Goal: Book appointment/travel/reservation

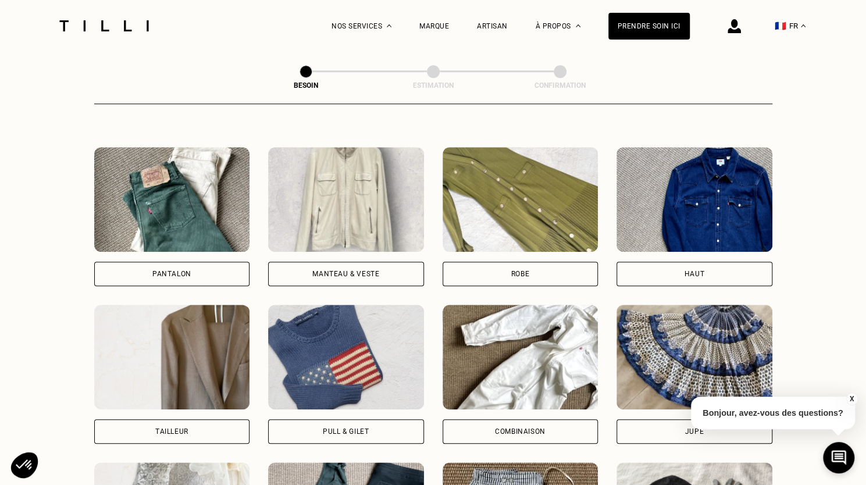
scroll to position [528, 0]
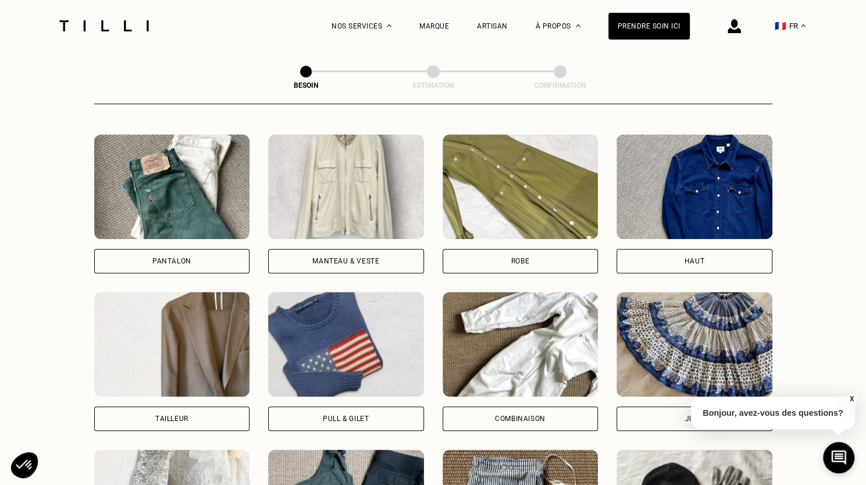
click at [736, 251] on div "Haut" at bounding box center [694, 261] width 156 height 24
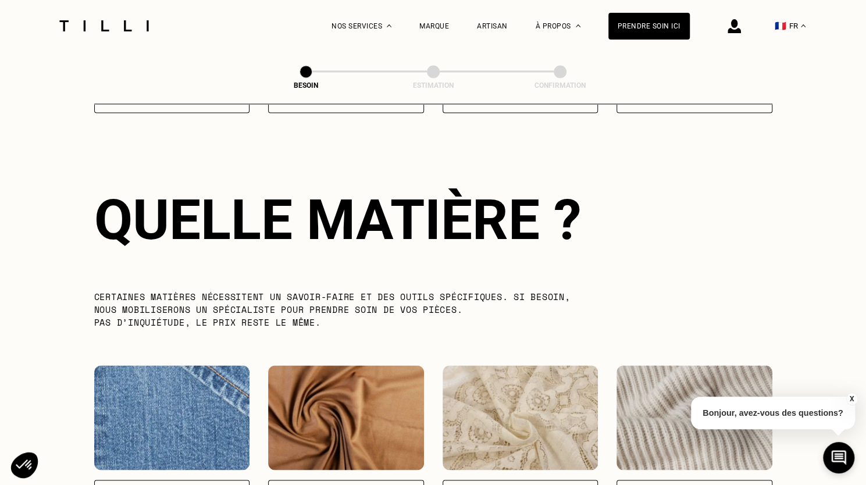
scroll to position [1011, 0]
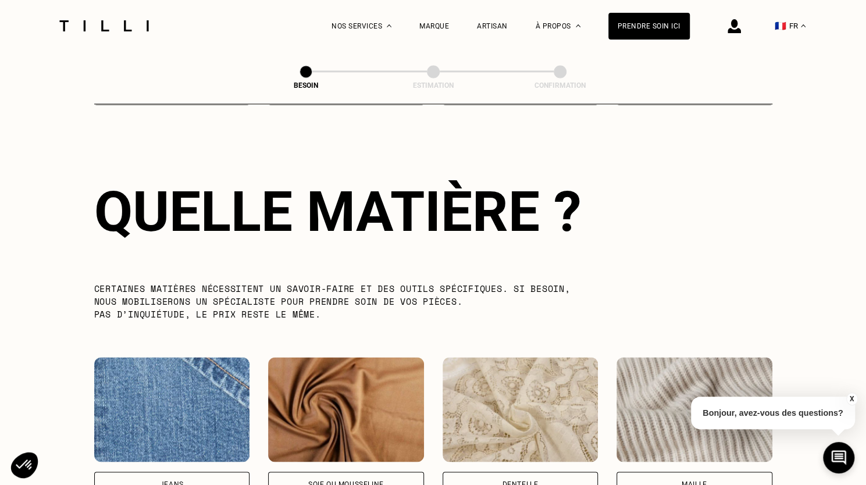
click at [667, 471] on div "Maille" at bounding box center [694, 483] width 156 height 24
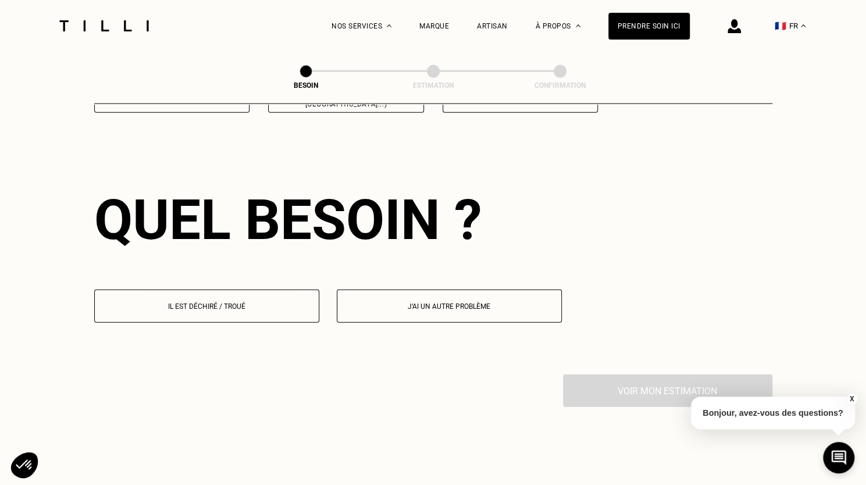
scroll to position [1561, 0]
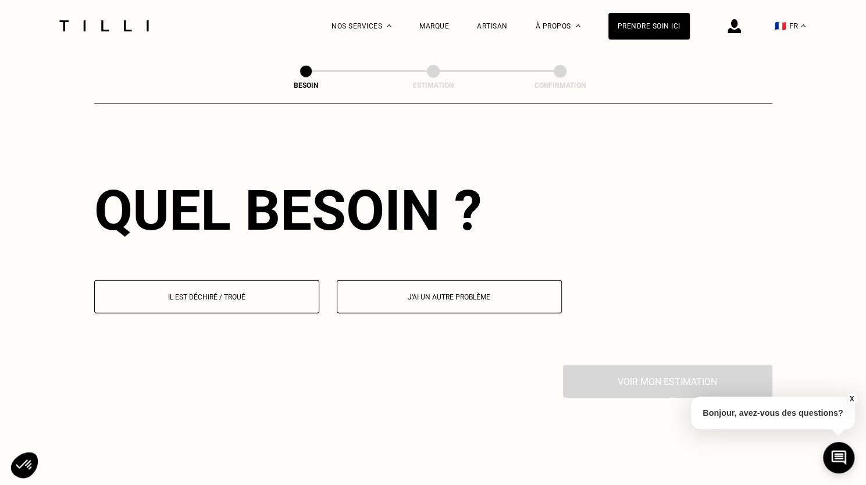
click at [194, 293] on p "Il est déchiré / troué" at bounding box center [207, 297] width 212 height 8
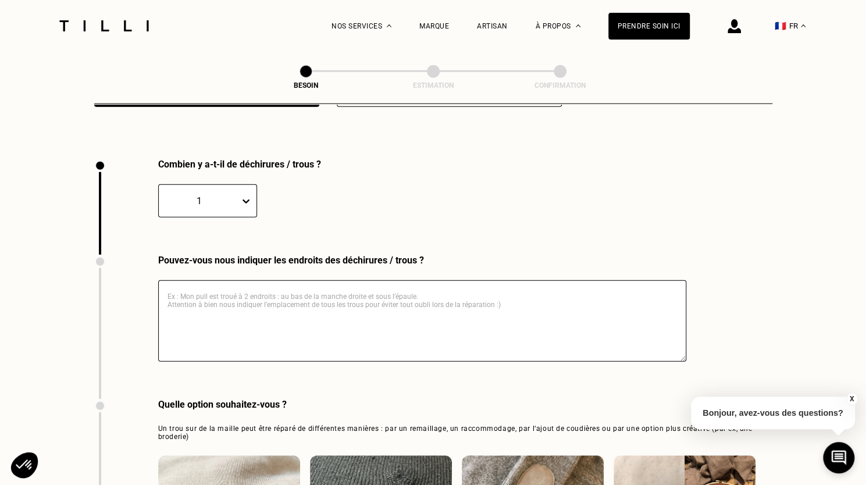
scroll to position [1788, 0]
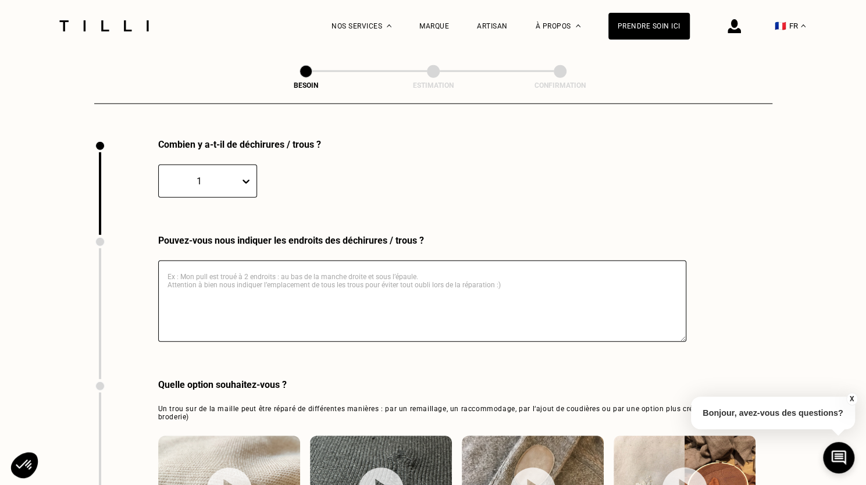
click at [219, 280] on textarea at bounding box center [422, 300] width 528 height 81
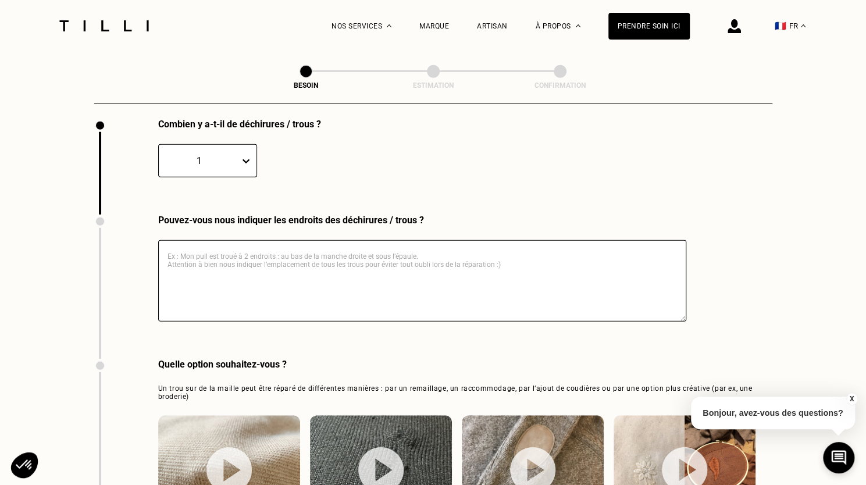
scroll to position [1864, 0]
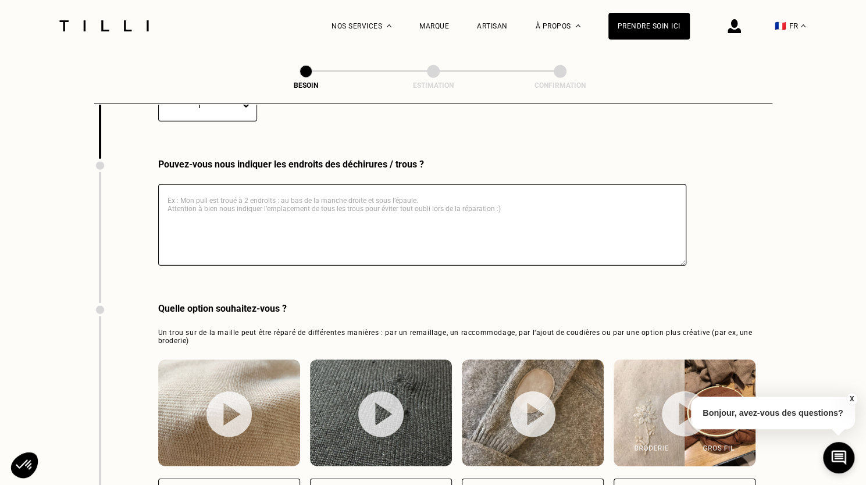
click at [351, 201] on textarea at bounding box center [422, 224] width 528 height 81
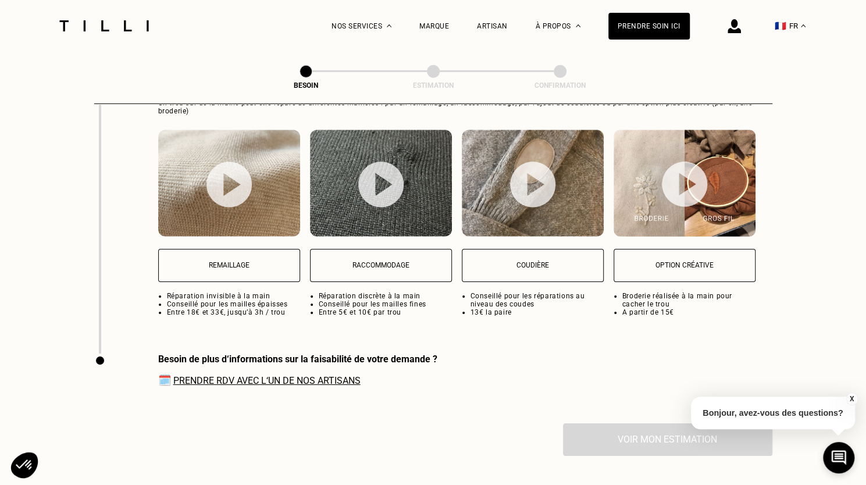
scroll to position [2090, 0]
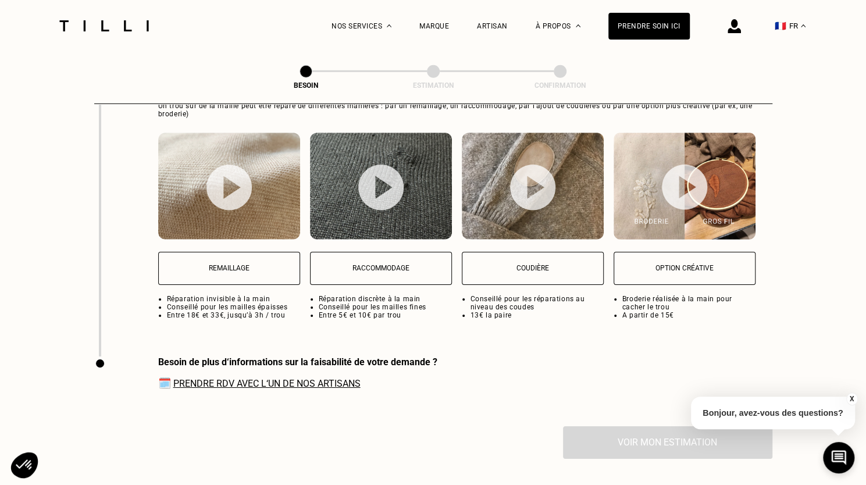
type textarea "Petit trou au niveau du cou d'un pull"
click at [398, 264] on p "Raccommodage" at bounding box center [380, 268] width 129 height 8
select select "FR"
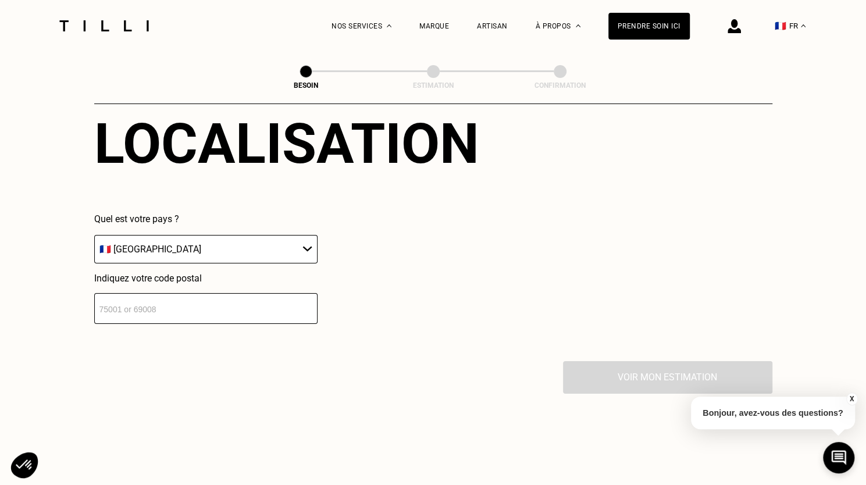
scroll to position [2515, 0]
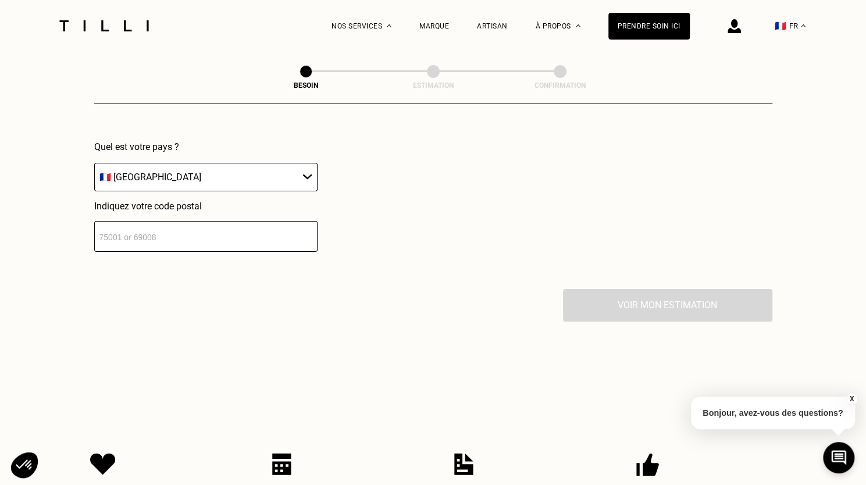
click at [171, 246] on input "number" at bounding box center [205, 236] width 223 height 31
type input "75015"
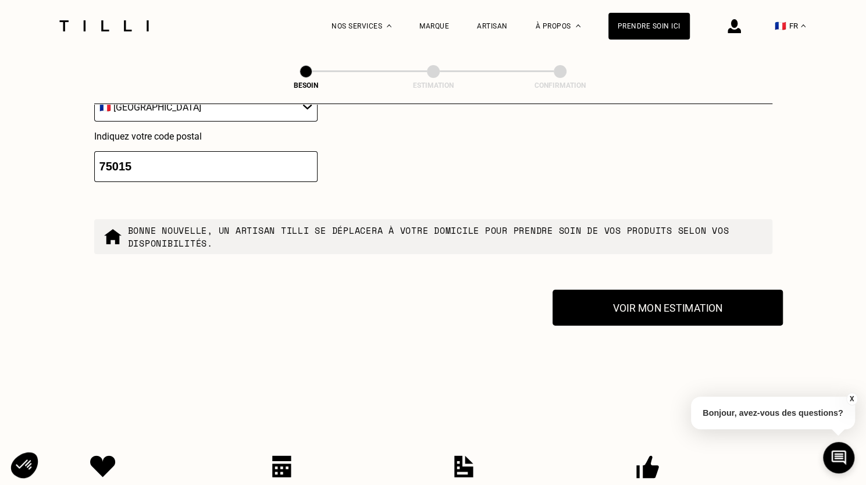
scroll to position [2443, 0]
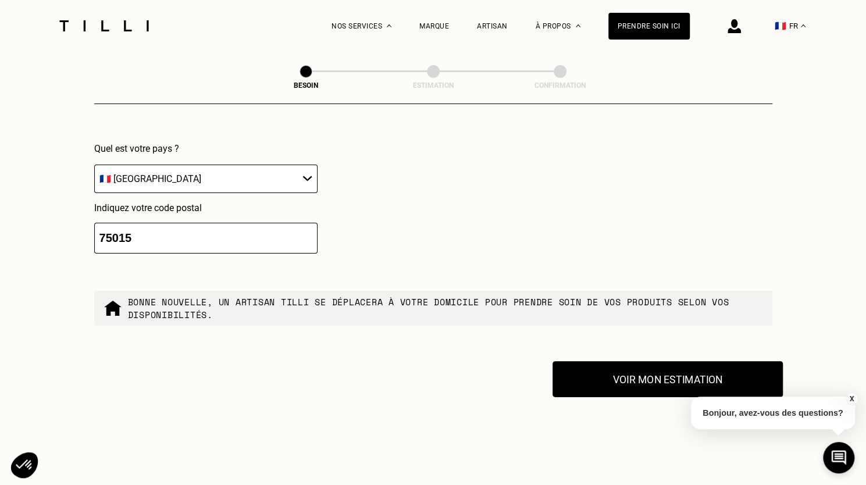
click at [649, 364] on button "Voir mon estimation" at bounding box center [667, 379] width 230 height 36
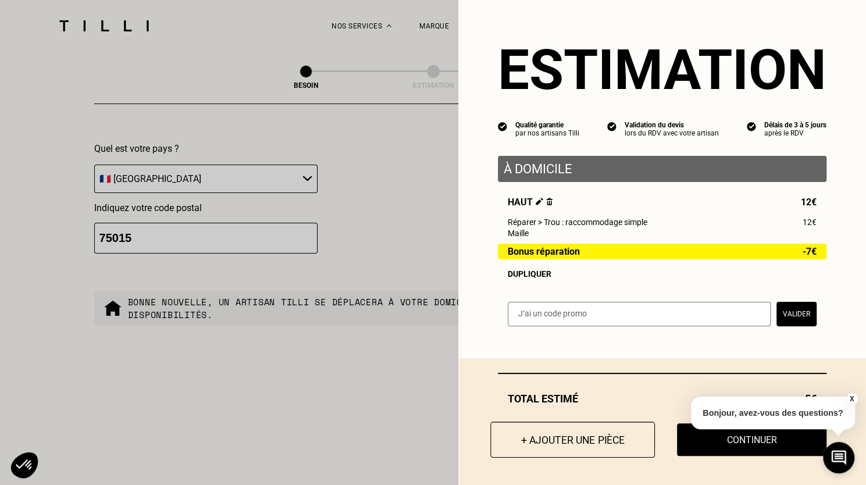
click at [582, 434] on button "+ Ajouter une pièce" at bounding box center [572, 439] width 165 height 36
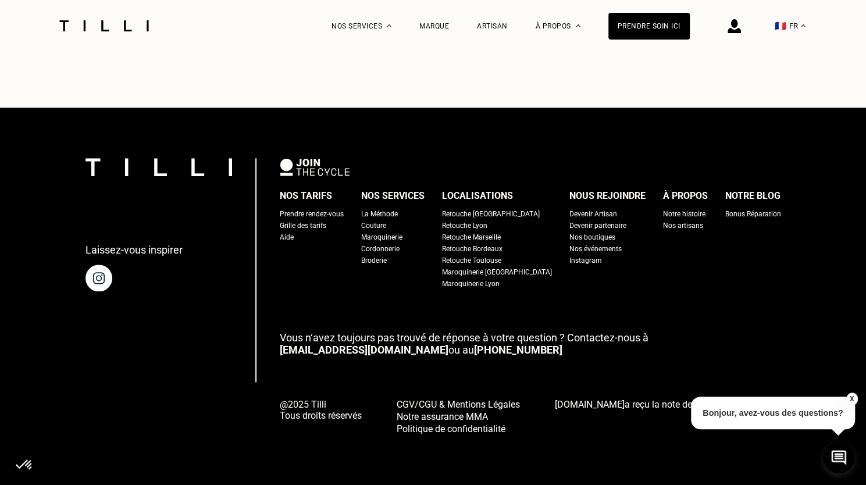
scroll to position [0, 0]
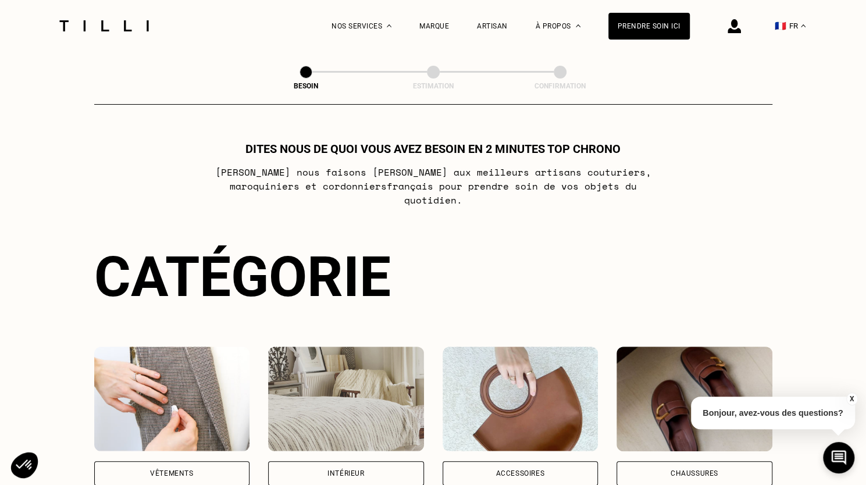
click at [192, 470] on div "Vêtements" at bounding box center [171, 473] width 43 height 7
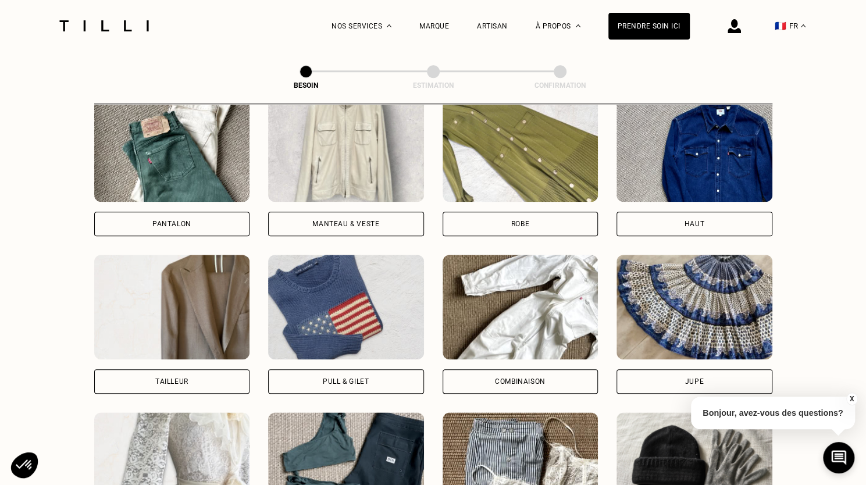
scroll to position [568, 0]
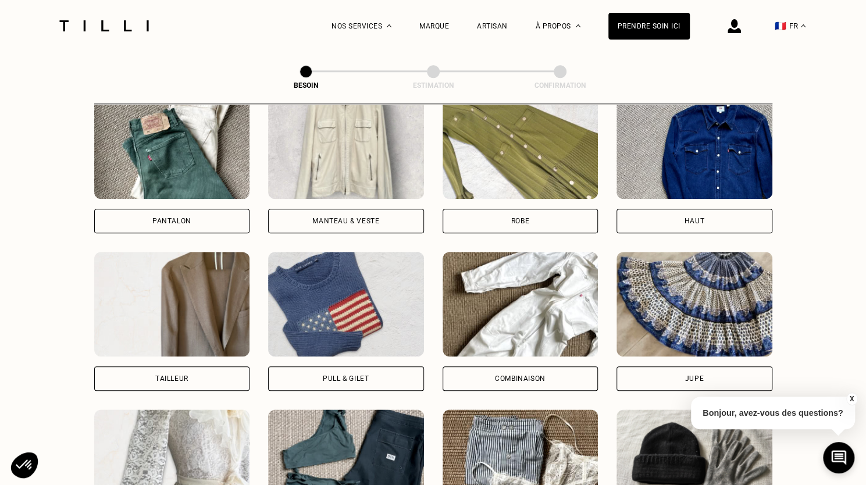
click at [341, 217] on div "Manteau & Veste" at bounding box center [346, 221] width 156 height 24
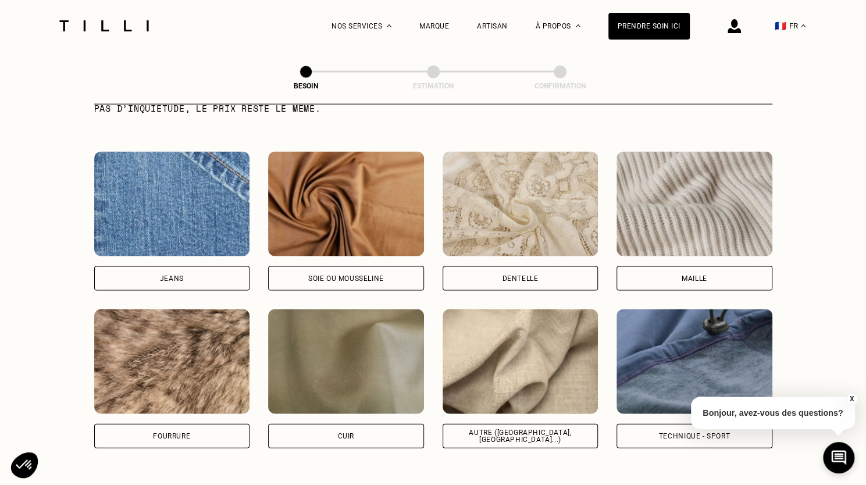
scroll to position [1241, 0]
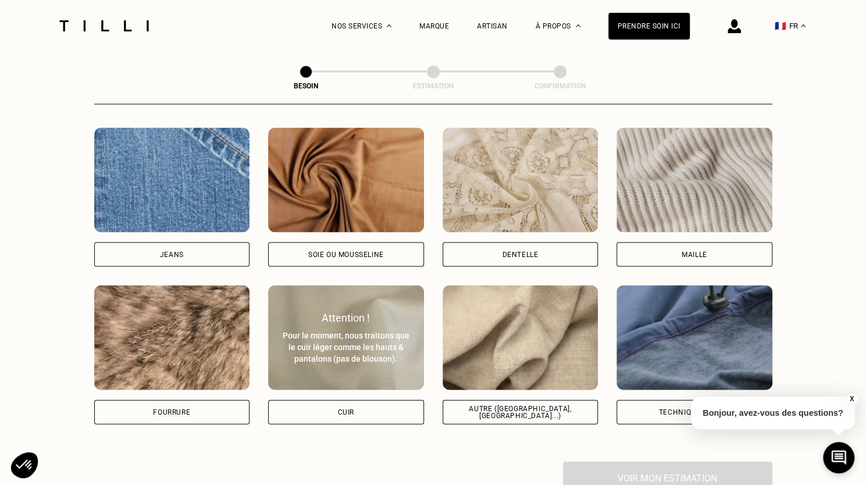
click at [341, 408] on div "Cuir" at bounding box center [346, 411] width 16 height 7
select select "FR"
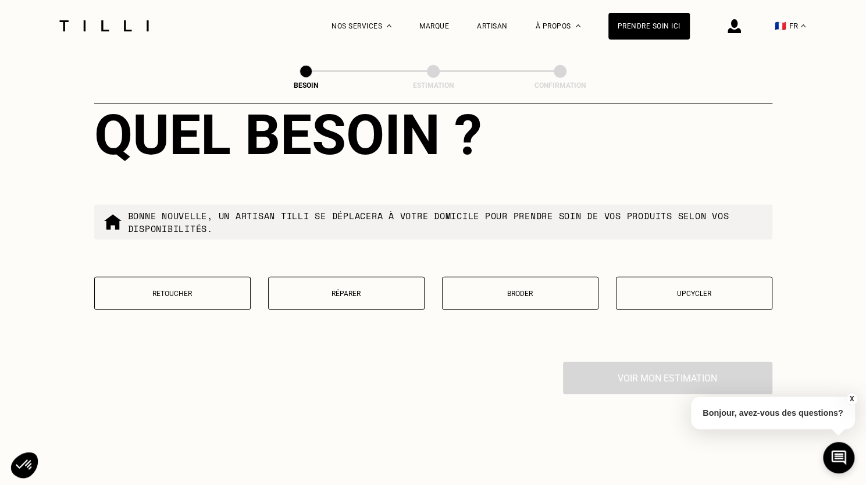
scroll to position [2008, 0]
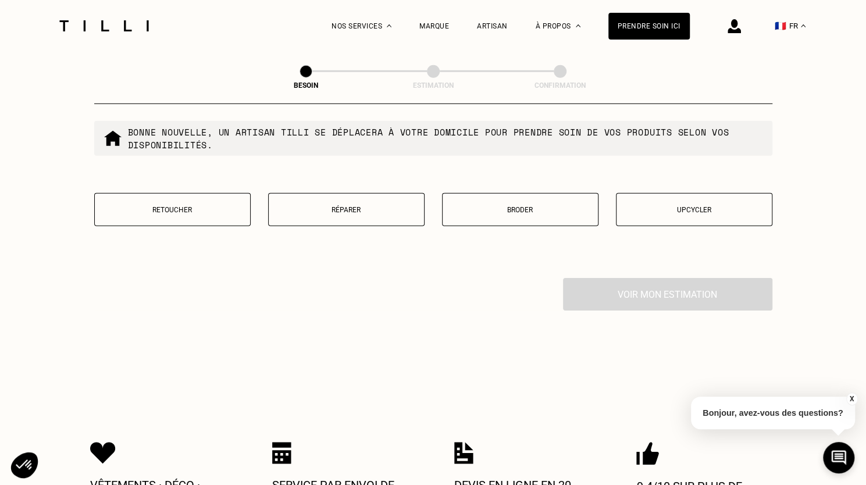
click at [365, 206] on p "Réparer" at bounding box center [346, 210] width 144 height 8
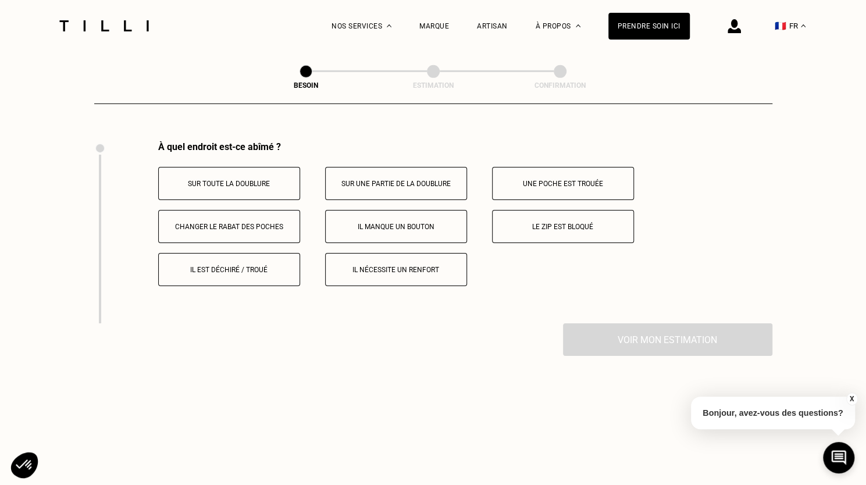
scroll to position [2149, 0]
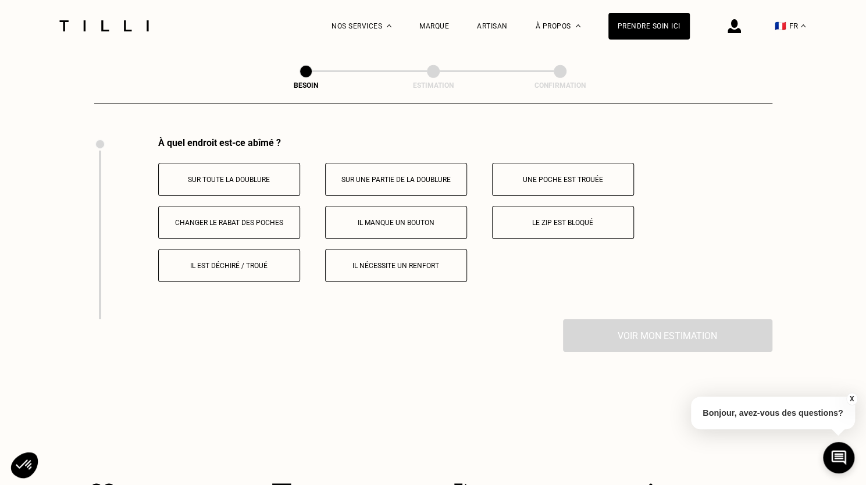
click at [424, 210] on button "Il manque un bouton" at bounding box center [396, 222] width 142 height 33
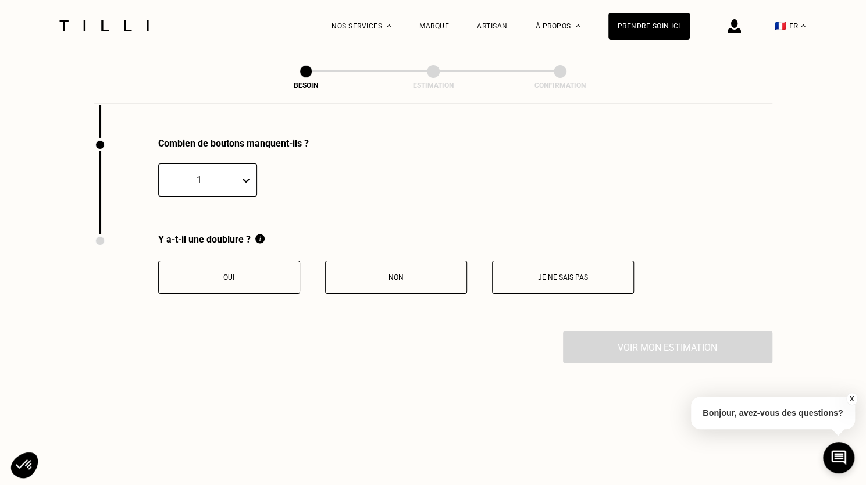
scroll to position [2331, 0]
click at [233, 165] on div "1" at bounding box center [207, 179] width 99 height 33
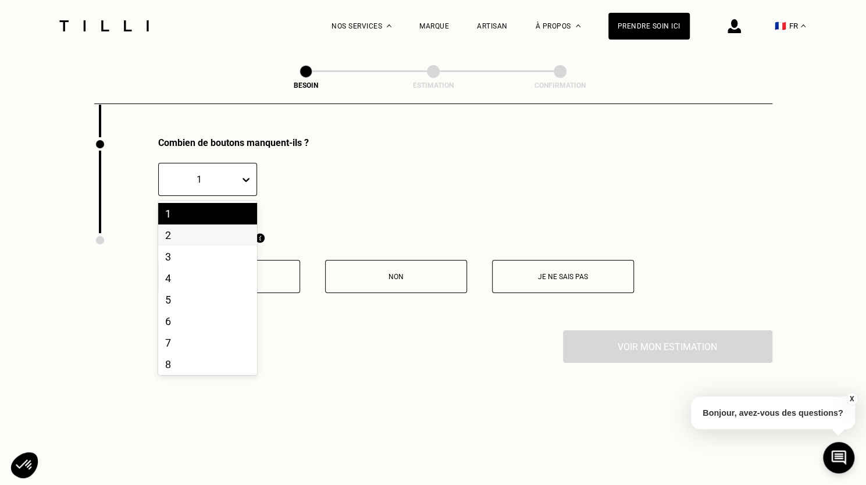
click at [179, 235] on div "2" at bounding box center [207, 235] width 99 height 22
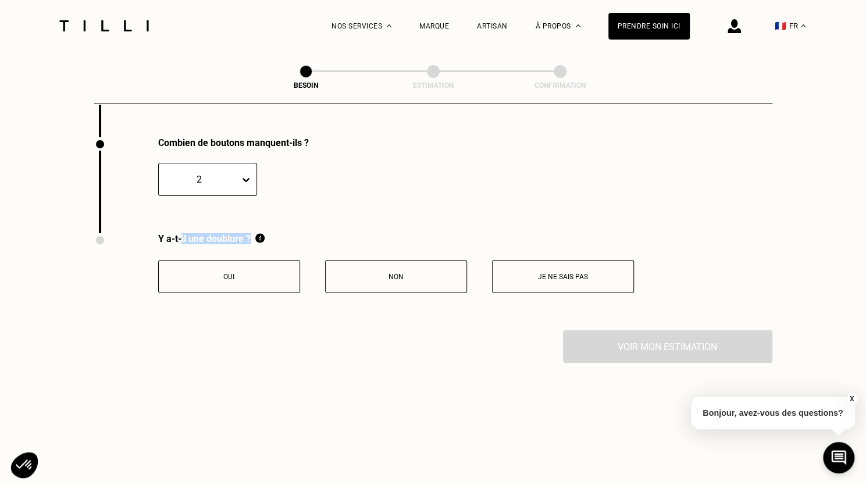
drag, startPoint x: 179, startPoint y: 235, endPoint x: 260, endPoint y: 237, distance: 81.4
click at [260, 237] on div "Y a-t-il une doublure ?" at bounding box center [396, 239] width 476 height 12
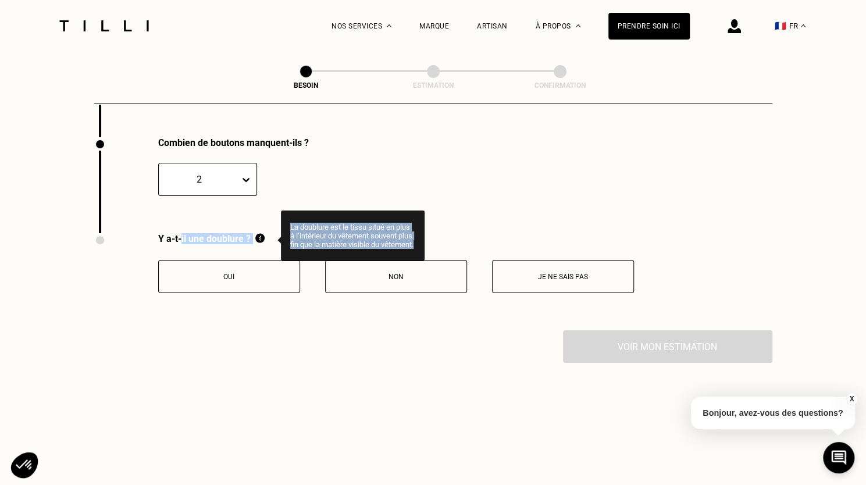
click at [260, 233] on img at bounding box center [259, 238] width 9 height 10
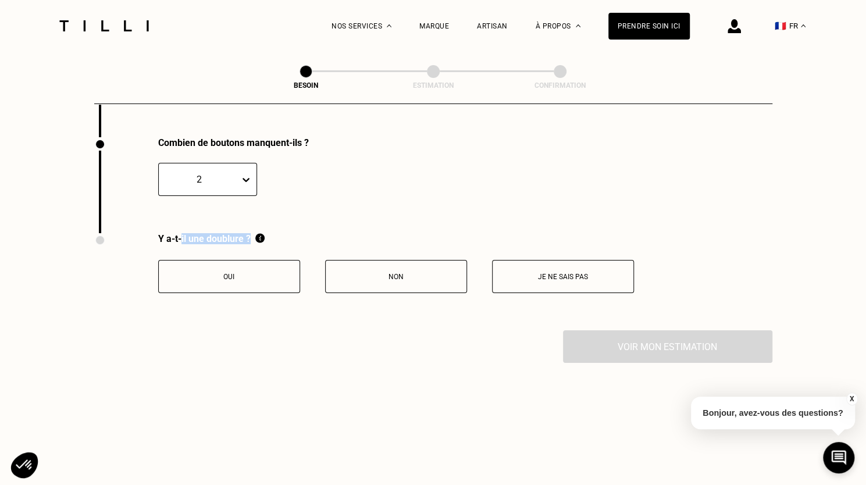
click at [254, 260] on button "Oui" at bounding box center [229, 276] width 142 height 33
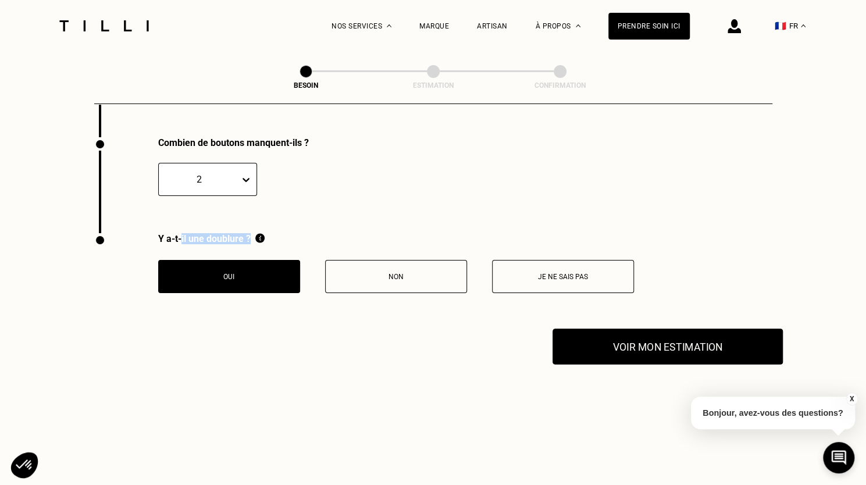
click at [677, 346] on button "Voir mon estimation" at bounding box center [667, 346] width 230 height 36
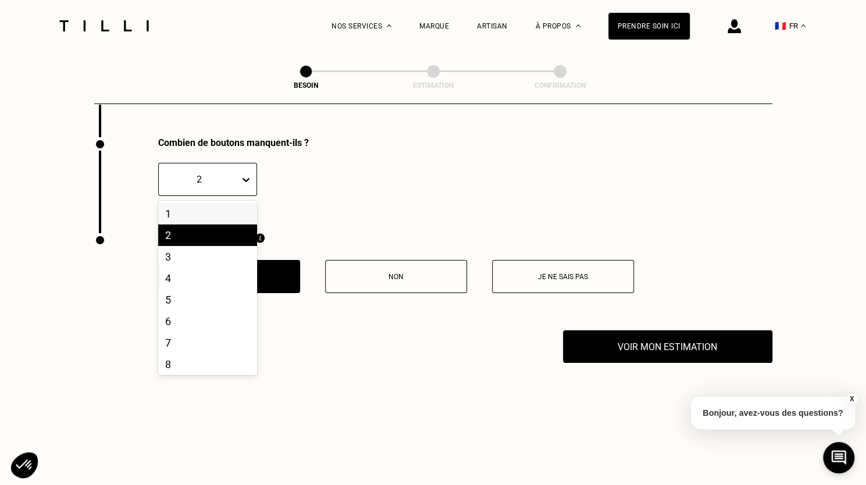
click at [235, 178] on div "2" at bounding box center [199, 179] width 81 height 13
click at [201, 252] on div "3" at bounding box center [207, 257] width 99 height 22
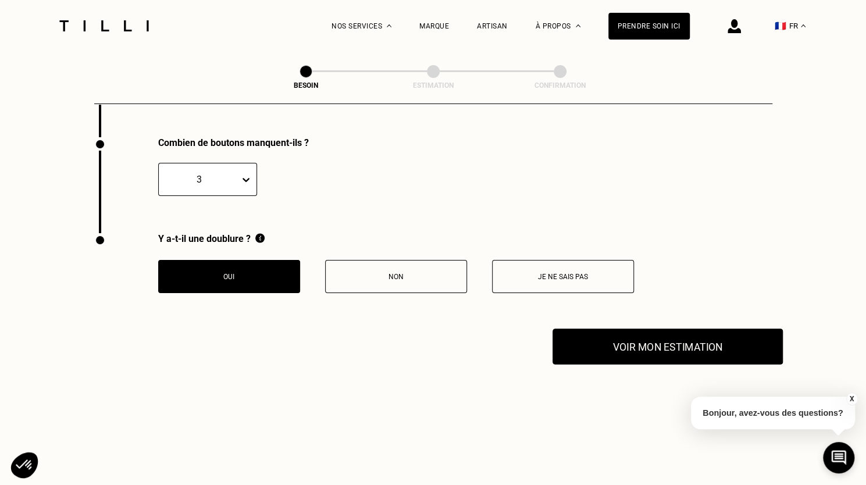
click at [641, 341] on button "Voir mon estimation" at bounding box center [667, 346] width 230 height 36
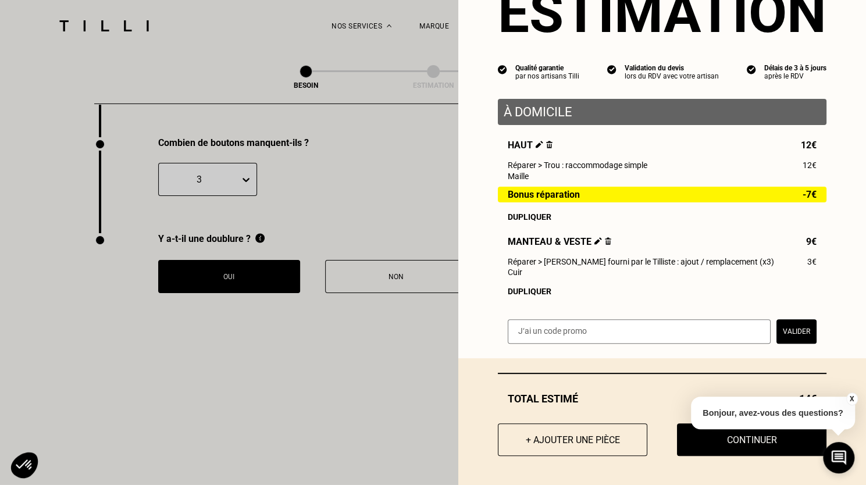
scroll to position [63, 0]
click at [703, 449] on button "Continuer" at bounding box center [751, 439] width 165 height 36
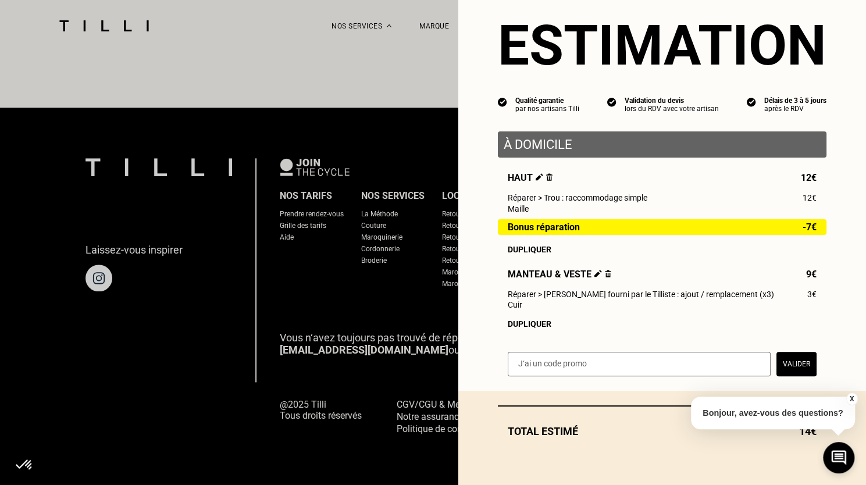
scroll to position [30, 0]
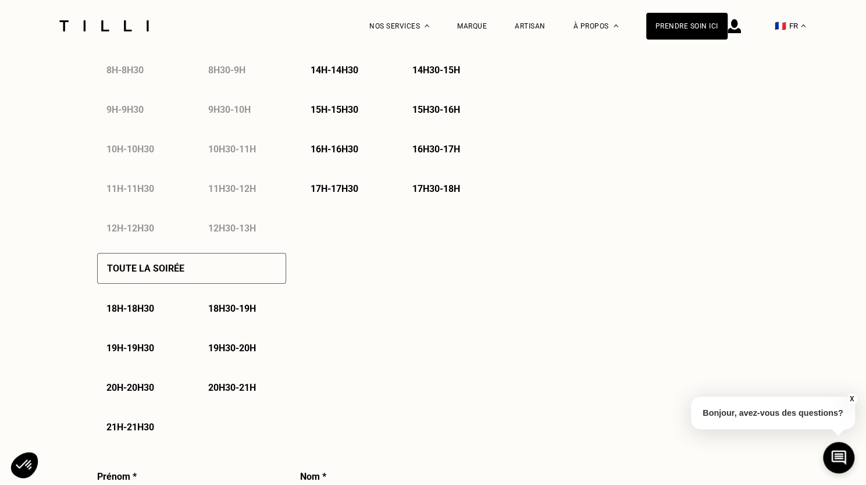
select select "FR"
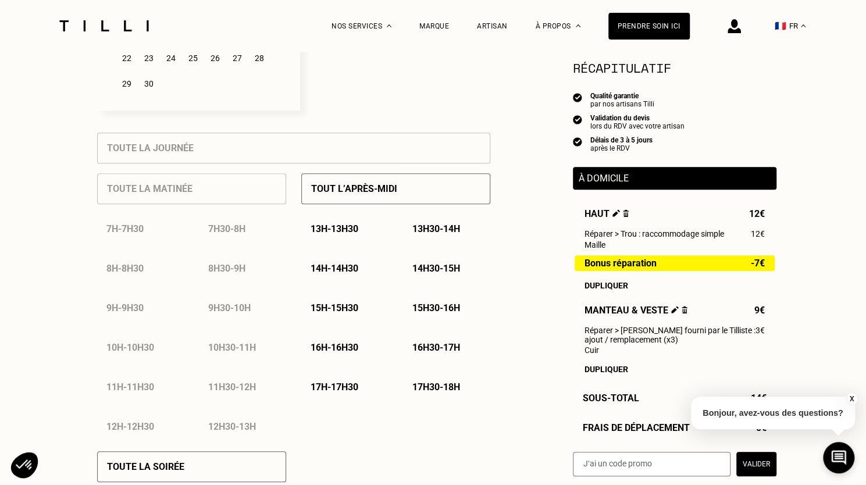
scroll to position [427, 0]
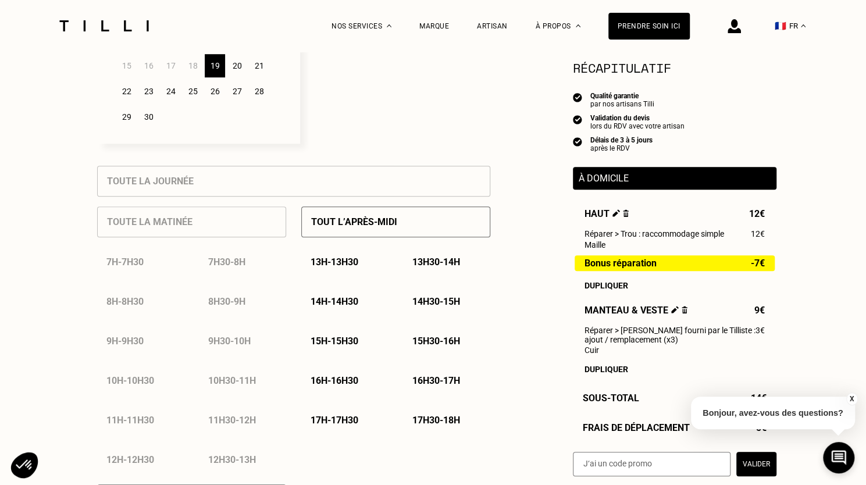
click at [377, 231] on div "Tout l’après-midi" at bounding box center [395, 221] width 189 height 31
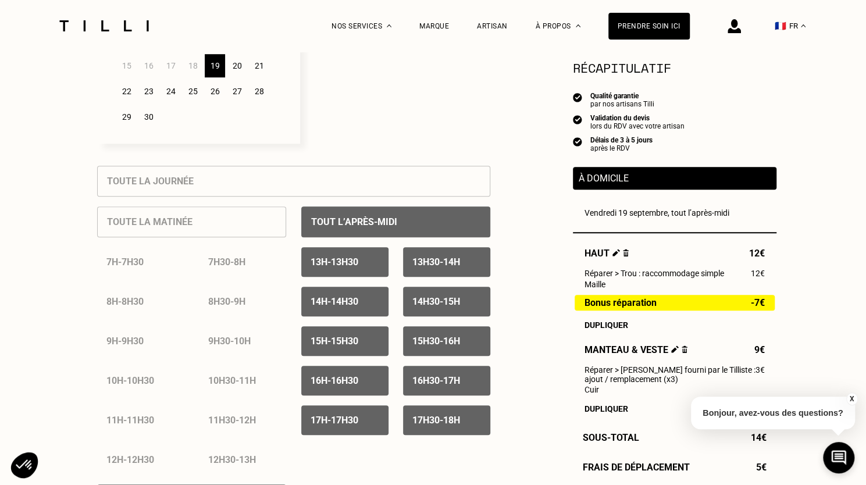
click at [234, 72] on div "20" at bounding box center [237, 65] width 20 height 23
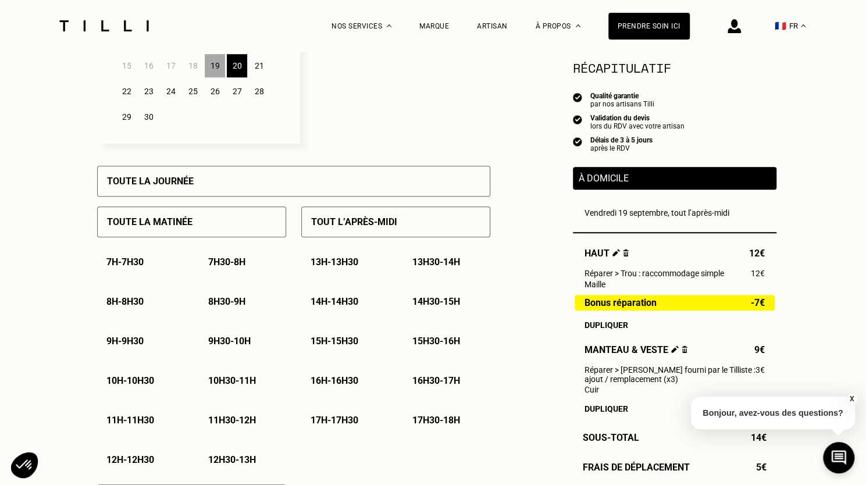
click at [212, 232] on div "Toute la matinée" at bounding box center [191, 221] width 189 height 31
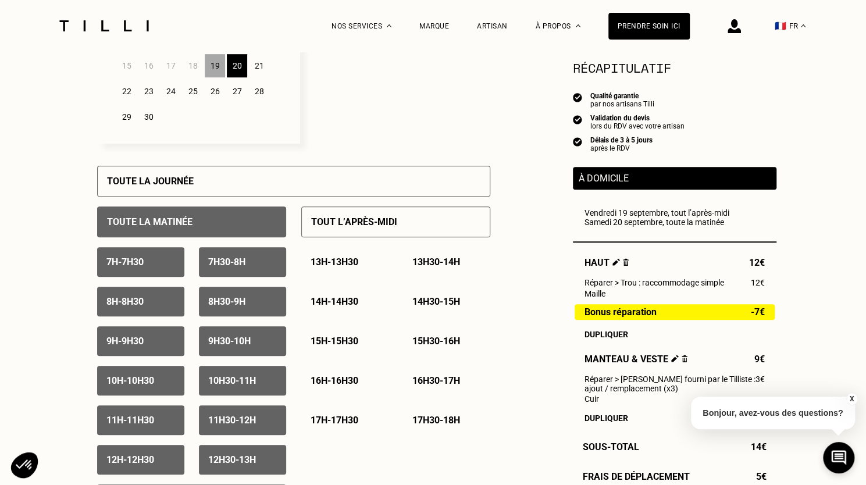
click at [129, 92] on div "22" at bounding box center [126, 91] width 20 height 23
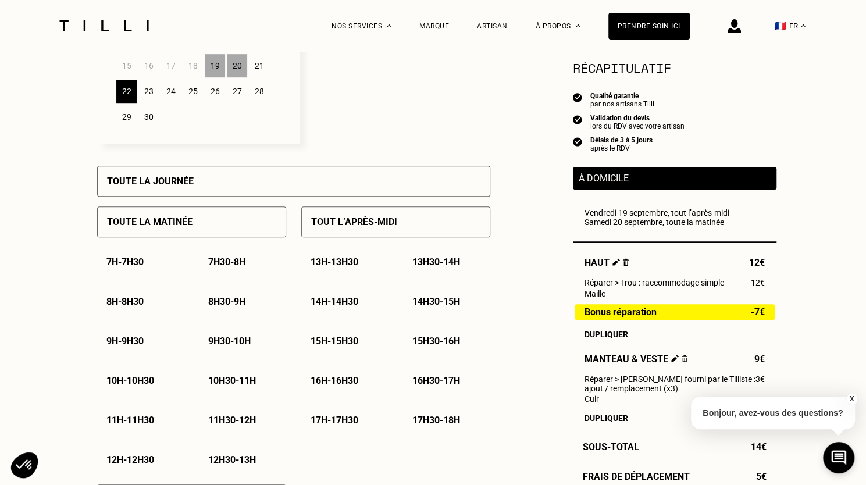
click at [235, 74] on div "20" at bounding box center [237, 65] width 20 height 23
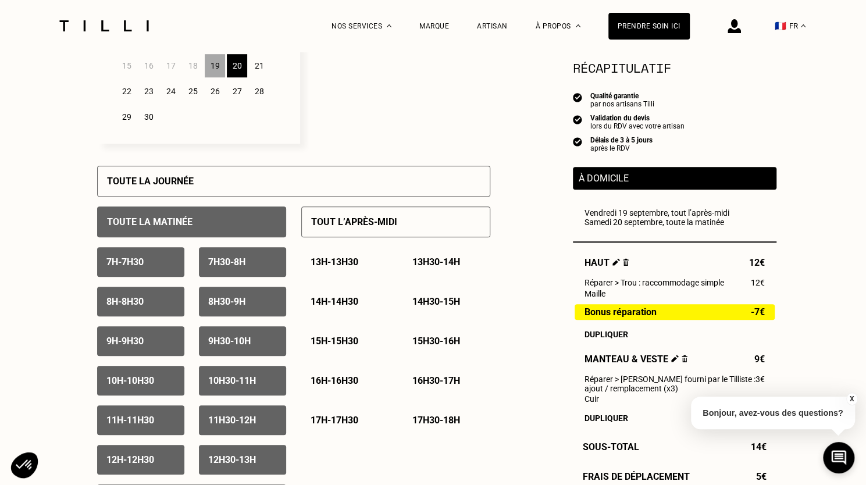
click at [138, 266] on p "7h - 7h30" at bounding box center [124, 261] width 37 height 11
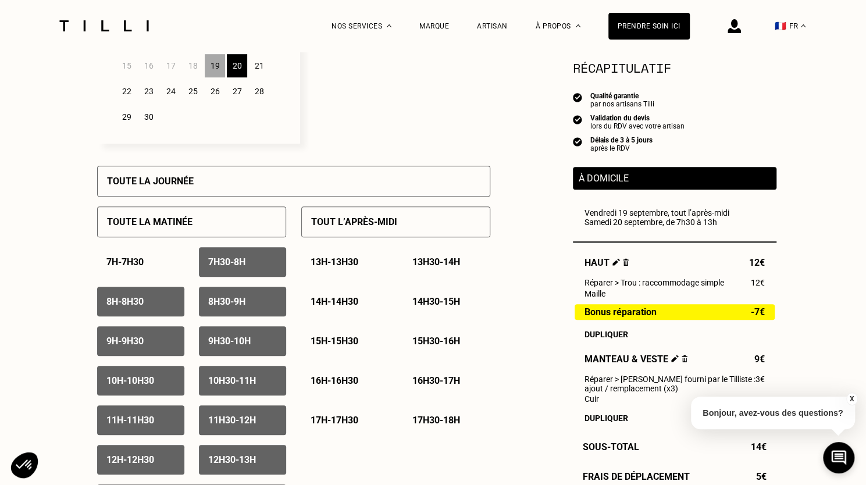
click at [244, 269] on div "7h30 - 8h" at bounding box center [242, 262] width 87 height 30
click at [165, 305] on div "8h - 8h30" at bounding box center [140, 302] width 87 height 30
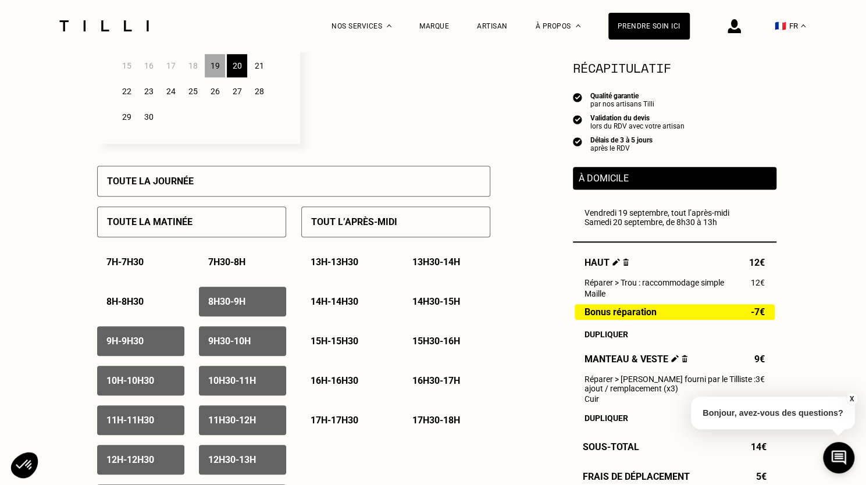
click at [144, 346] on p "9h - 9h30" at bounding box center [124, 340] width 37 height 11
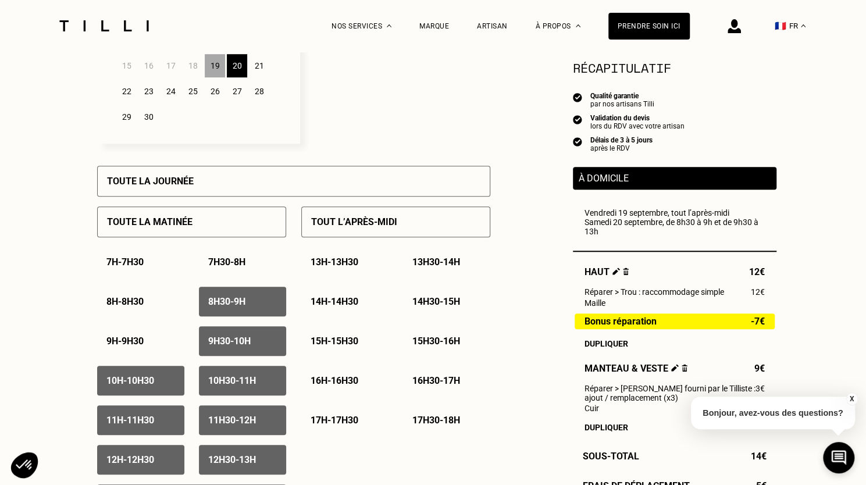
click at [246, 340] on p "9h30 - 10h" at bounding box center [229, 340] width 42 height 11
click at [259, 303] on div "8h30 - 9h" at bounding box center [242, 302] width 87 height 30
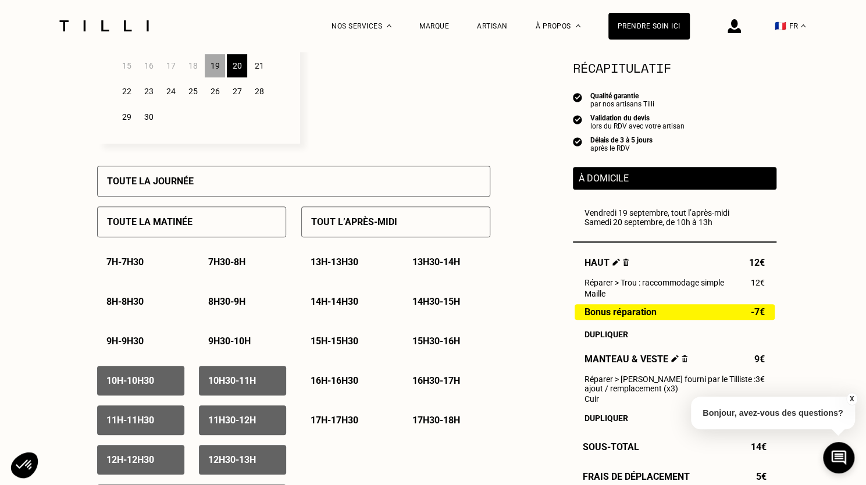
click at [130, 94] on div "22" at bounding box center [126, 91] width 20 height 23
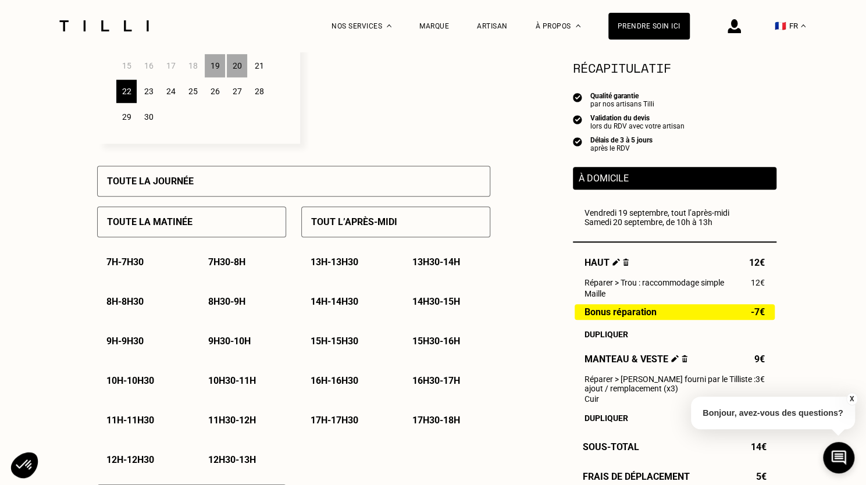
click at [144, 389] on div "10h - 10h30" at bounding box center [140, 381] width 87 height 30
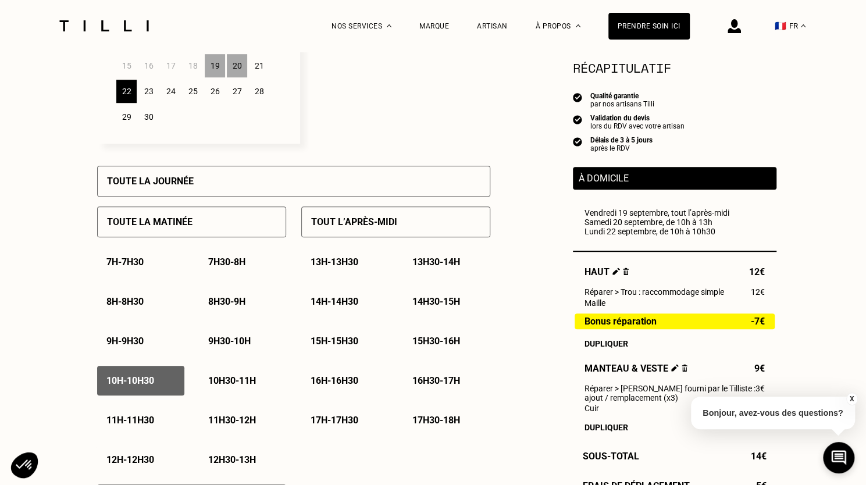
click at [212, 385] on p "10h30 - 11h" at bounding box center [232, 380] width 48 height 11
click at [144, 418] on p "11h - 11h30" at bounding box center [130, 419] width 48 height 11
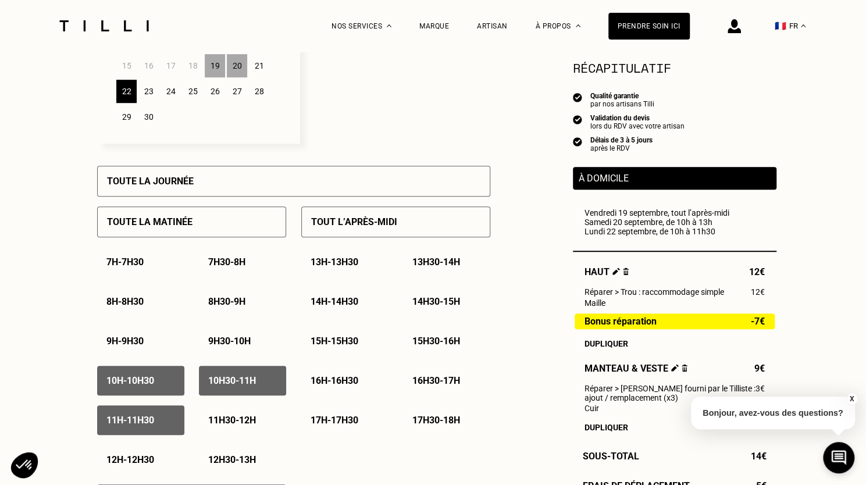
click at [227, 426] on p "11h30 - 12h" at bounding box center [232, 419] width 48 height 11
click at [133, 460] on p "12h - 12h30" at bounding box center [130, 459] width 48 height 11
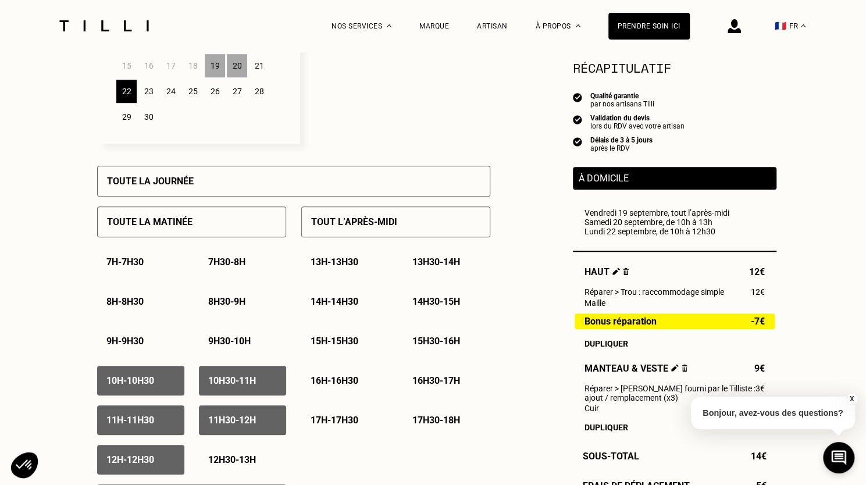
click at [245, 461] on p "12h30 - 13h" at bounding box center [232, 459] width 48 height 11
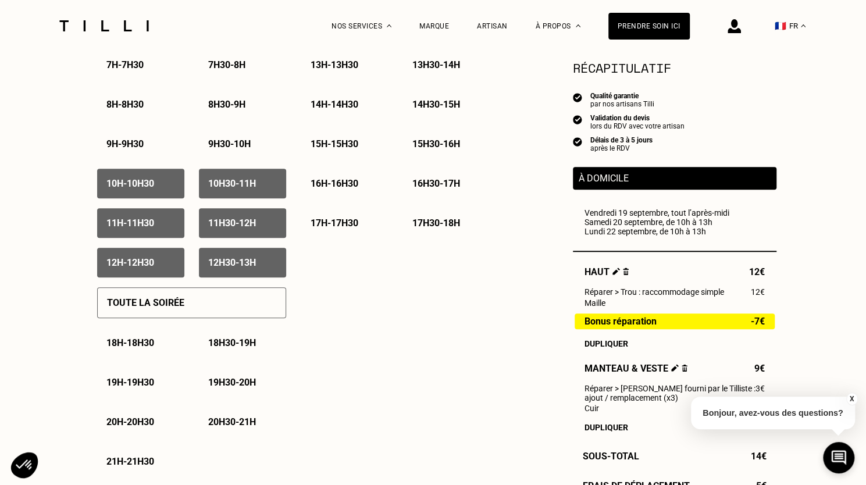
scroll to position [651, 0]
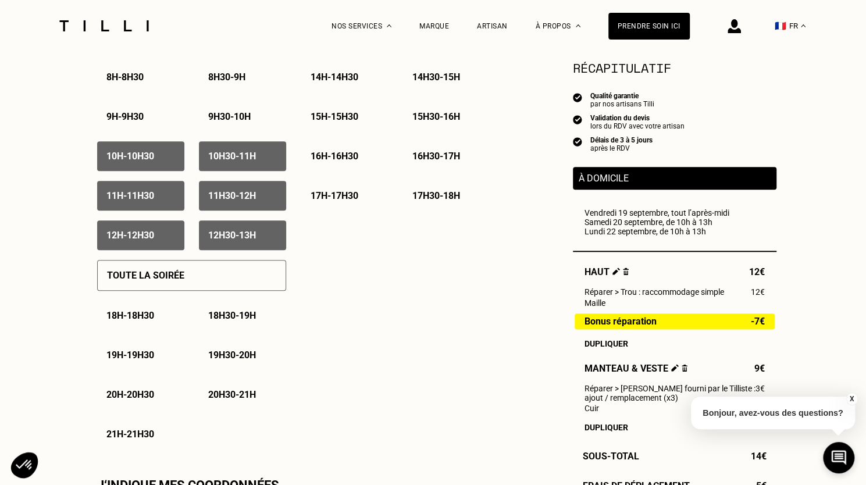
click at [241, 278] on div "Toute la soirée" at bounding box center [191, 275] width 189 height 31
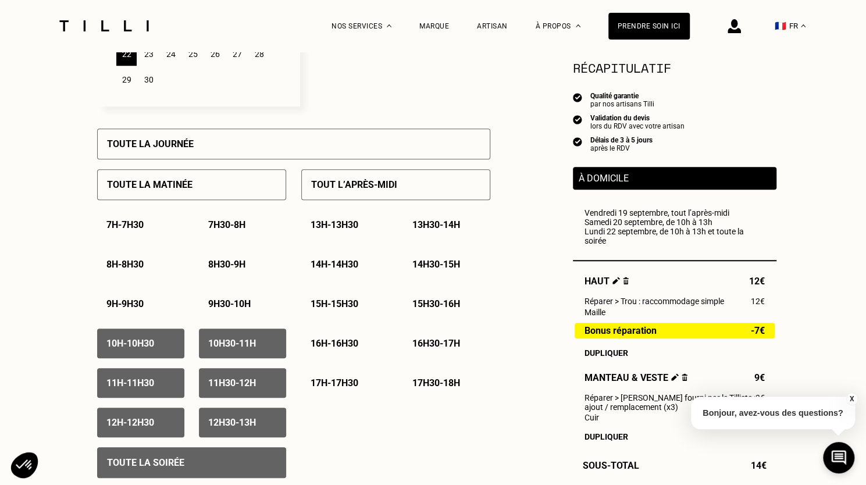
scroll to position [441, 0]
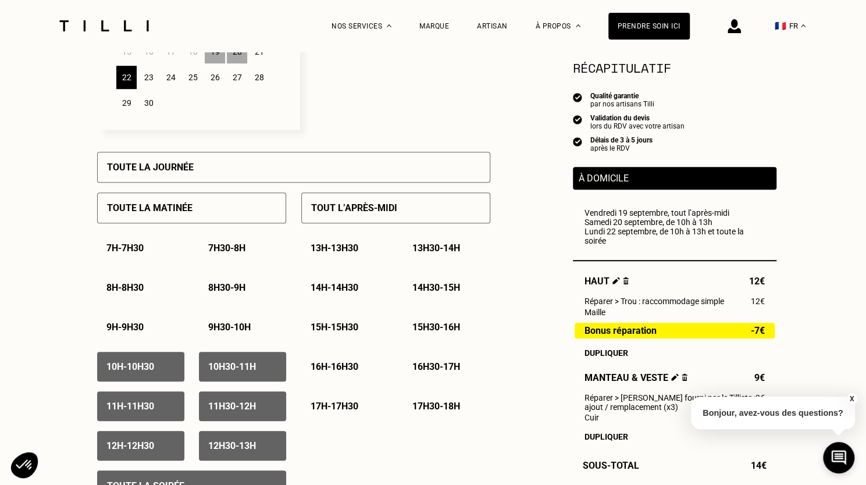
click at [416, 209] on div "Tout l’après-midi" at bounding box center [395, 207] width 189 height 31
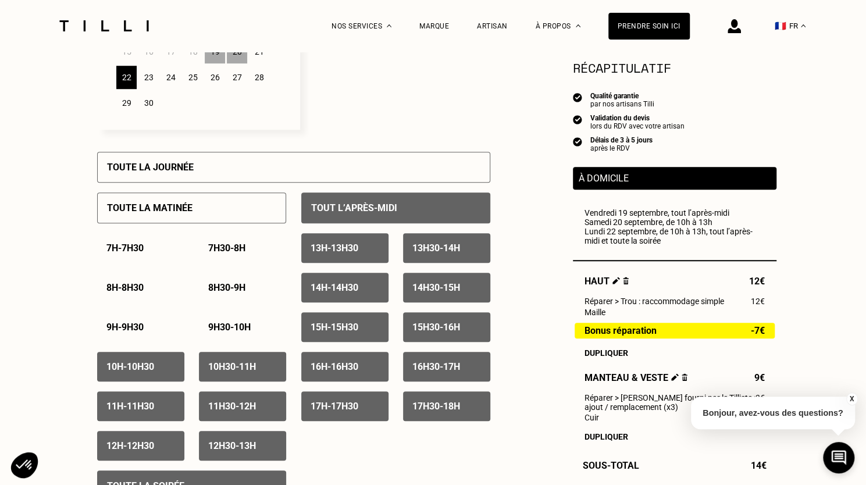
click at [147, 75] on div "23" at bounding box center [148, 77] width 20 height 23
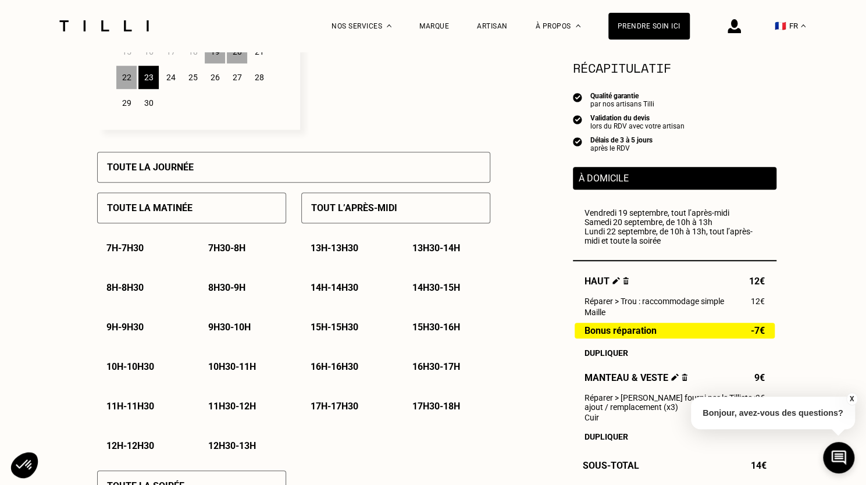
click at [412, 205] on div "Tout l’après-midi" at bounding box center [395, 207] width 189 height 31
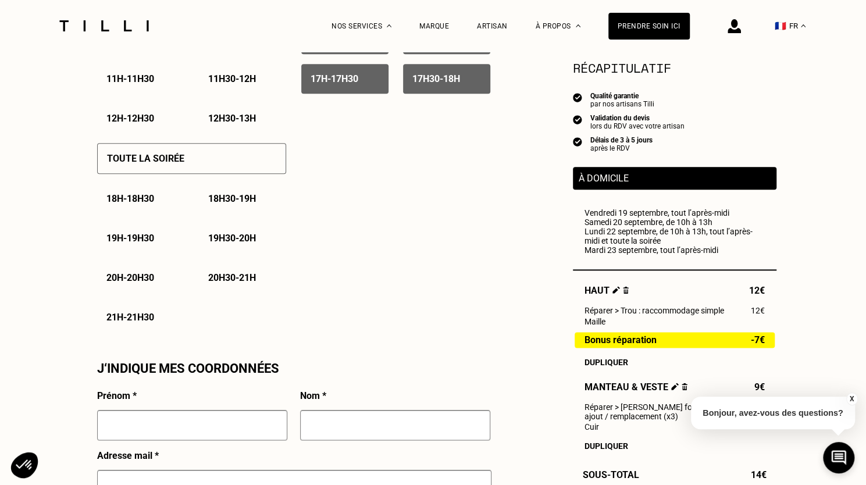
scroll to position [774, 0]
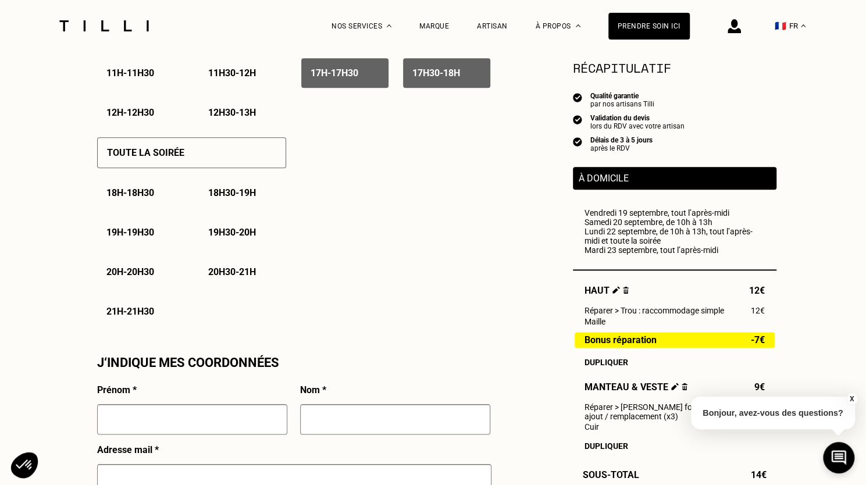
click at [213, 175] on div "Toute la soirée 18h - 18h30 18h30 - 19h 19h - 19h30 19h30 - 20h 20h - 20h30 20h…" at bounding box center [191, 226] width 189 height 199
click at [269, 139] on div "Toute la soirée 18h - 18h30 18h30 - 19h 19h - 19h30 19h30 - 20h 20h - 20h30 20h…" at bounding box center [191, 226] width 189 height 199
click at [251, 155] on div "Toute la soirée" at bounding box center [191, 152] width 189 height 31
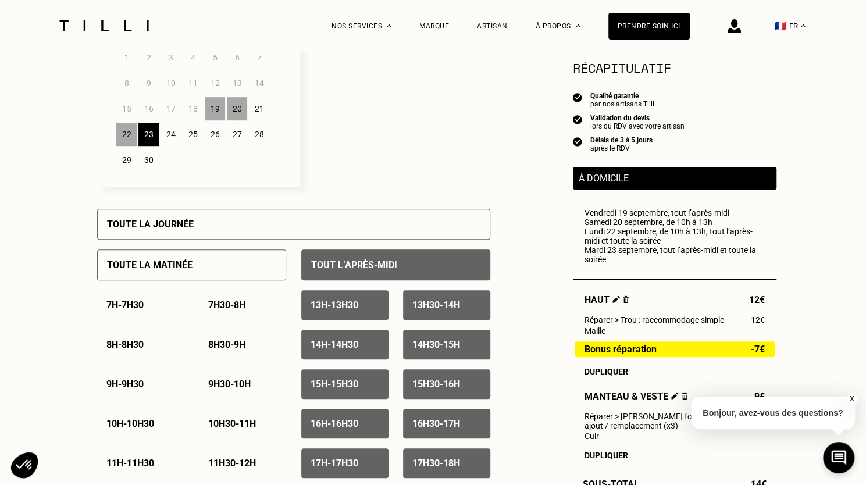
scroll to position [389, 0]
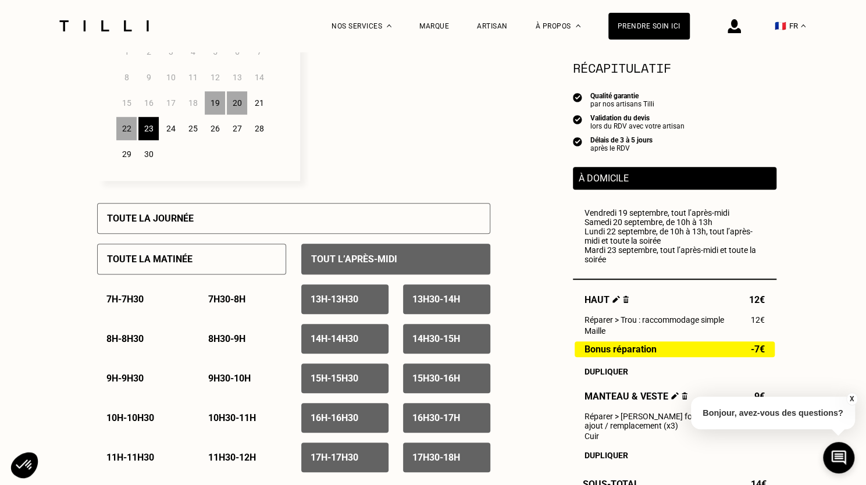
click at [172, 134] on div "24" at bounding box center [170, 128] width 20 height 23
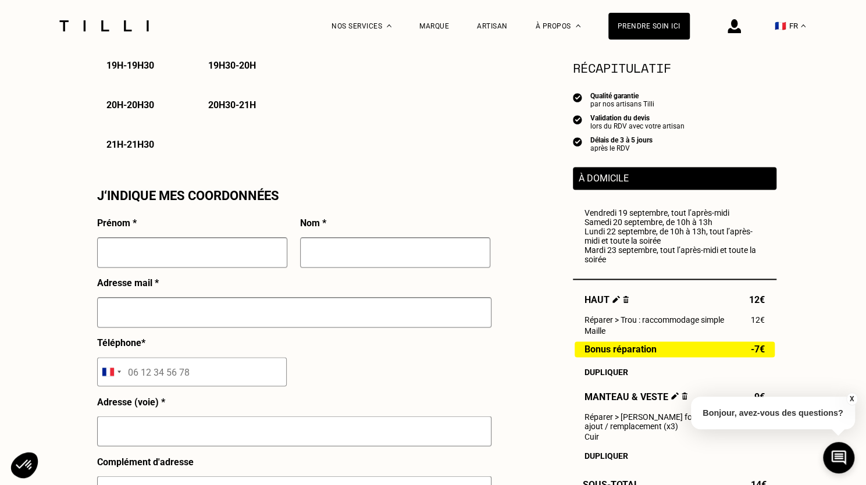
scroll to position [1025, 0]
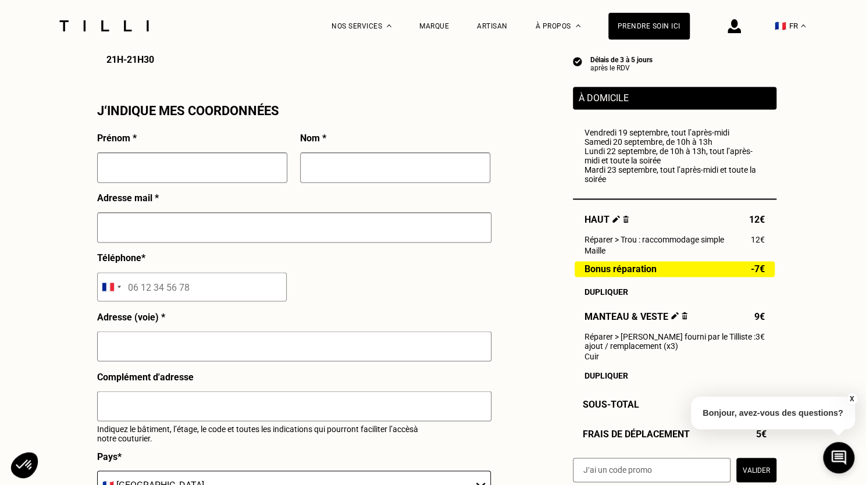
click at [171, 169] on input "text" at bounding box center [192, 167] width 190 height 30
type input "[PERSON_NAME]"
type input "[PERSON_NAME][EMAIL_ADDRESS][DOMAIN_NAME]"
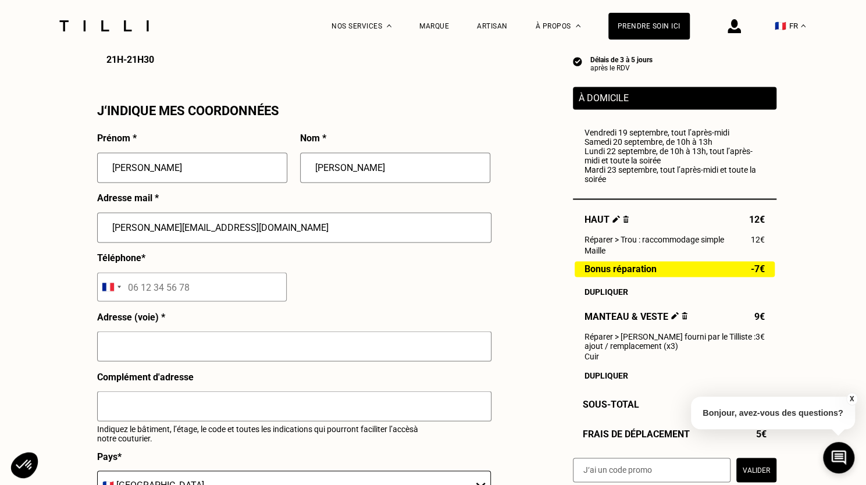
type input "06 34 30 57 81"
type input "[STREET_ADDRESS]"
type input "[GEOGRAPHIC_DATA]"
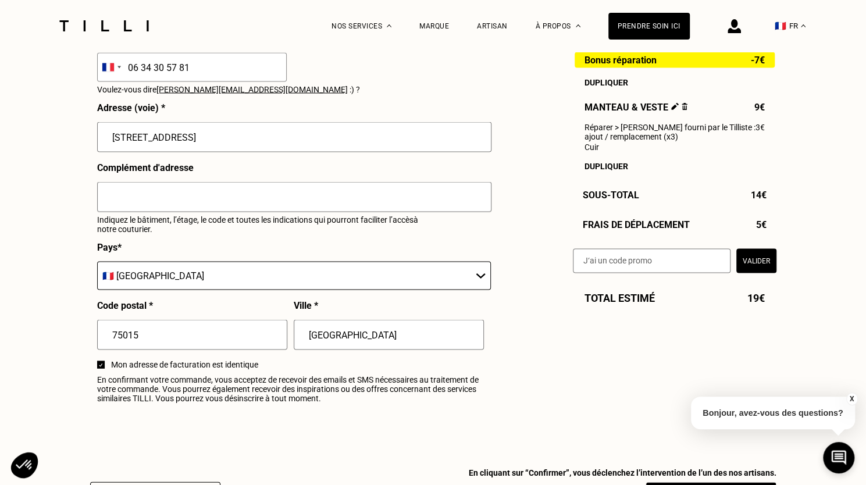
scroll to position [1269, 0]
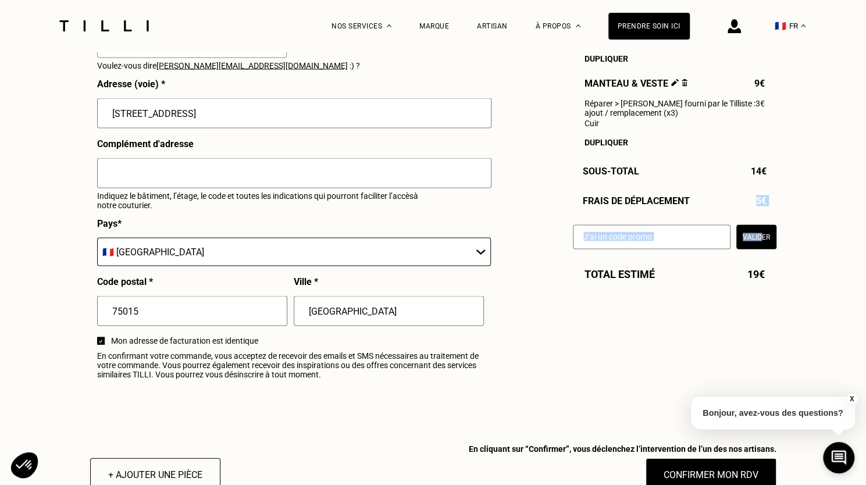
drag, startPoint x: 767, startPoint y: 205, endPoint x: 764, endPoint y: 213, distance: 8.9
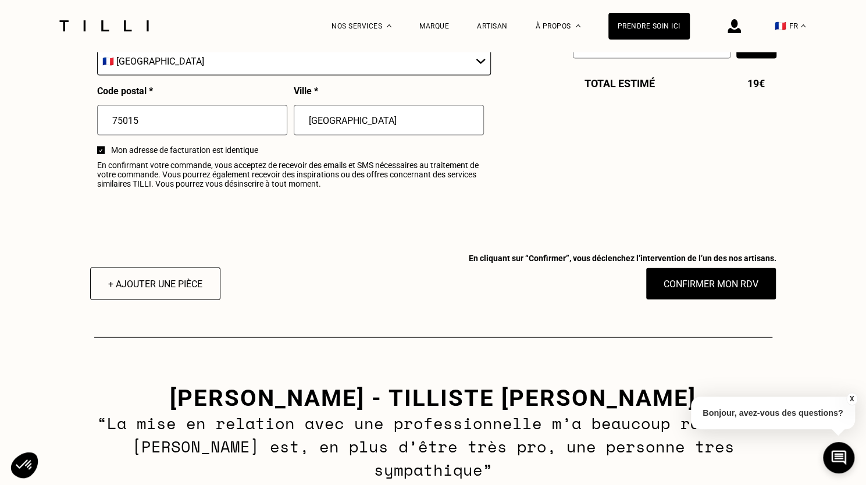
scroll to position [1469, 0]
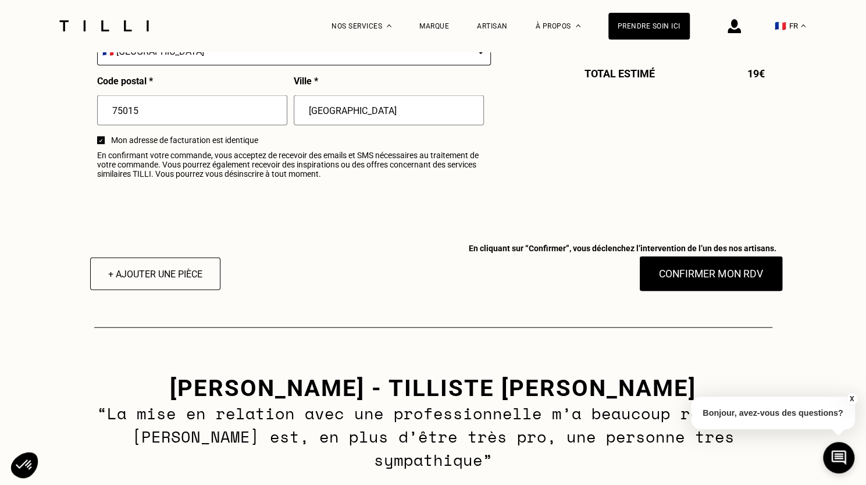
click at [684, 270] on button "Confirmer mon RDV" at bounding box center [710, 274] width 144 height 36
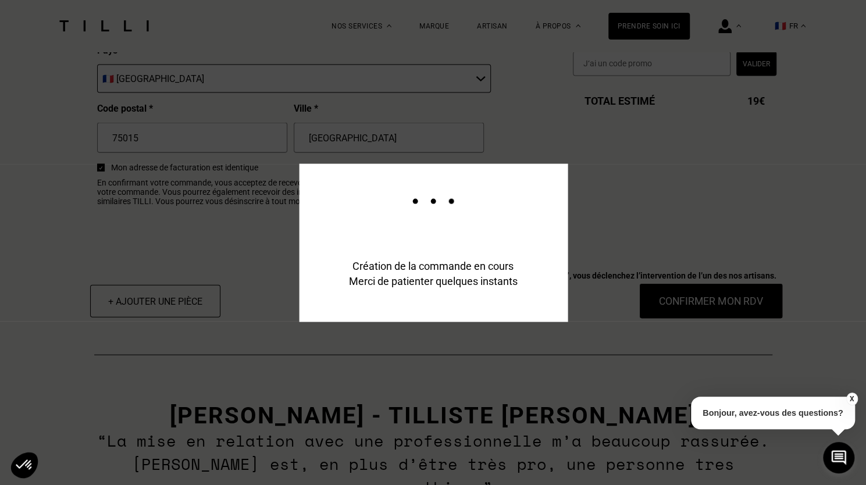
scroll to position [1497, 0]
